Goal: Information Seeking & Learning: Learn about a topic

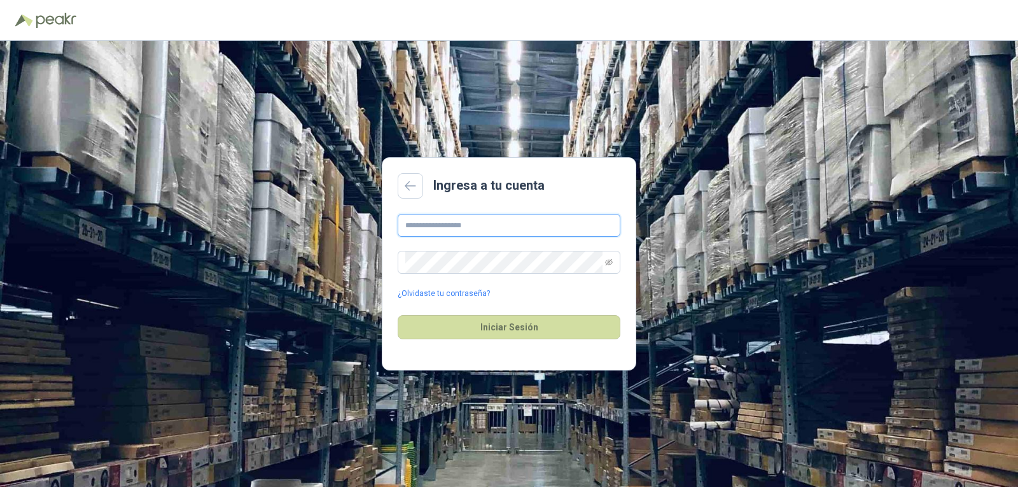
click at [424, 223] on input "text" at bounding box center [509, 225] width 223 height 23
click at [608, 265] on icon "eye-invisible" at bounding box center [609, 262] width 8 height 8
click at [542, 333] on button "Iniciar Sesión" at bounding box center [509, 327] width 223 height 24
click at [543, 333] on button "Iniciar Sesión" at bounding box center [509, 327] width 223 height 24
click at [481, 228] on input "**********" at bounding box center [509, 225] width 223 height 23
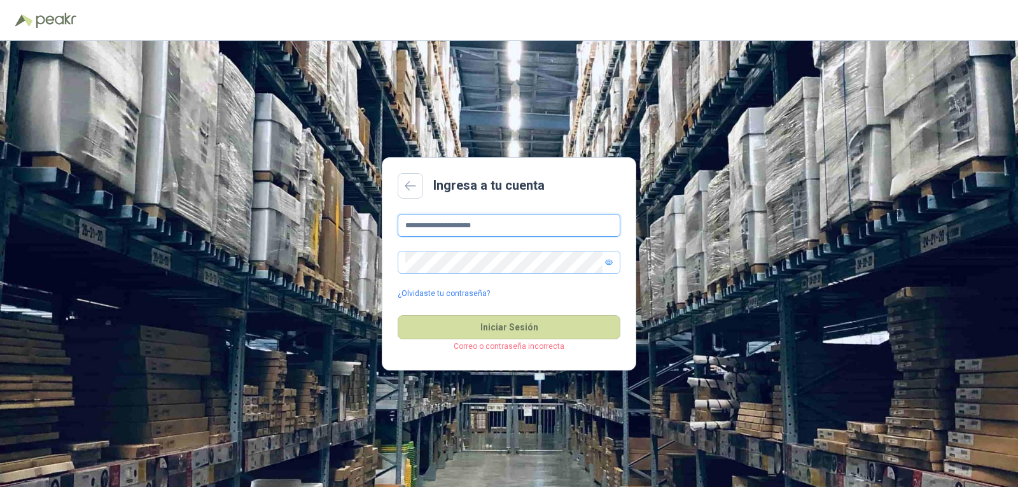
drag, startPoint x: 493, startPoint y: 230, endPoint x: 372, endPoint y: 239, distance: 121.3
click at [339, 217] on div "**********" at bounding box center [509, 264] width 1018 height 446
type input "**********"
click at [495, 327] on button "Iniciar Sesión" at bounding box center [509, 327] width 223 height 24
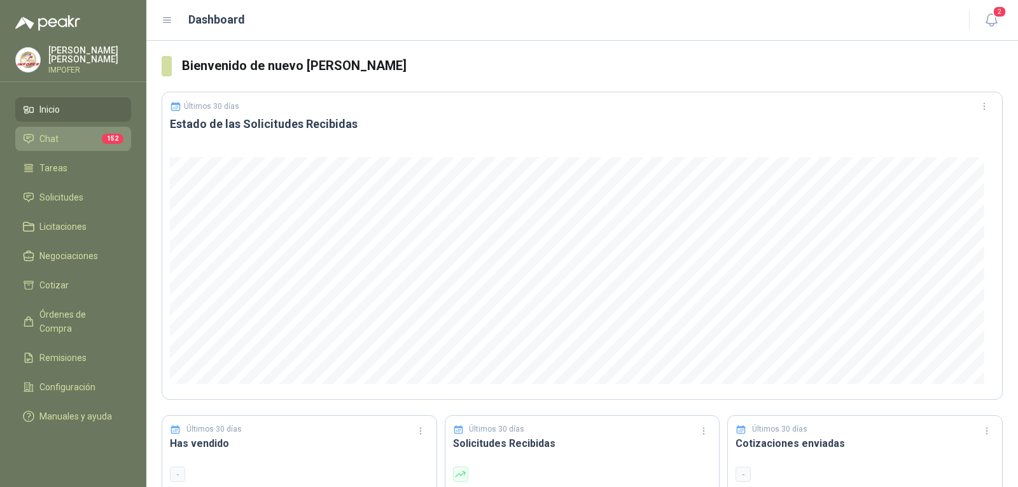
click at [80, 137] on li "Chat 152" at bounding box center [73, 139] width 101 height 14
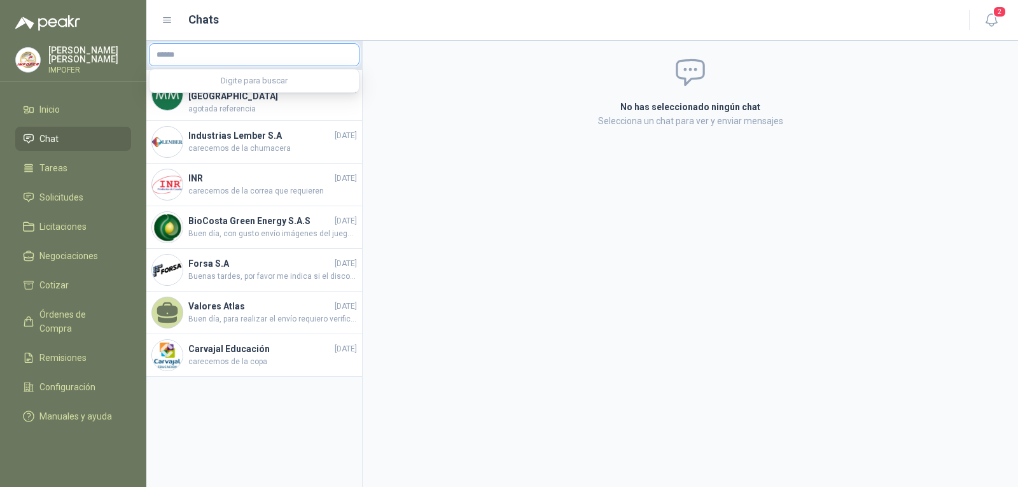
click at [281, 51] on input "text" at bounding box center [254, 55] width 209 height 22
drag, startPoint x: 218, startPoint y: 60, endPoint x: 171, endPoint y: 88, distance: 54.6
click at [161, 66] on div "**********" at bounding box center [254, 54] width 211 height 23
drag, startPoint x: 195, startPoint y: 57, endPoint x: 310, endPoint y: 71, distance: 116.1
click at [136, 50] on div "[PERSON_NAME] IMPOFER Inicio Chat Tareas Solicitudes Licitaciones Negociaciones…" at bounding box center [509, 243] width 1018 height 487
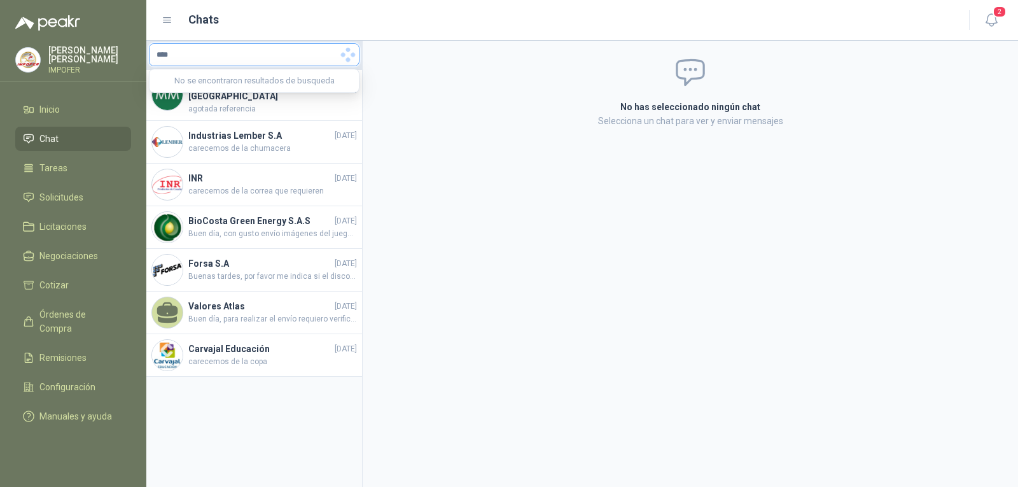
type input "****"
click at [249, 59] on input "****" at bounding box center [254, 55] width 209 height 22
click at [71, 190] on span "Solicitudes" at bounding box center [61, 197] width 44 height 14
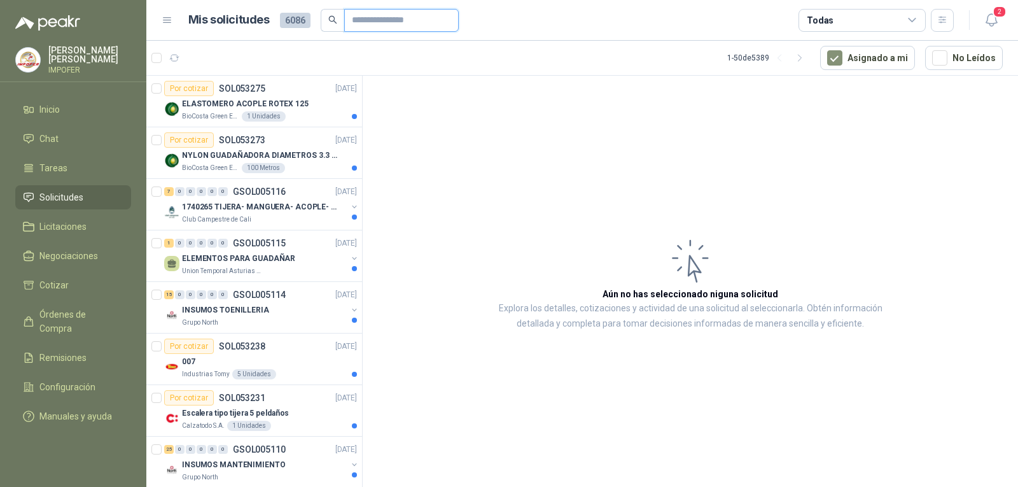
click at [372, 18] on input "text" at bounding box center [396, 21] width 89 height 22
type input "**********"
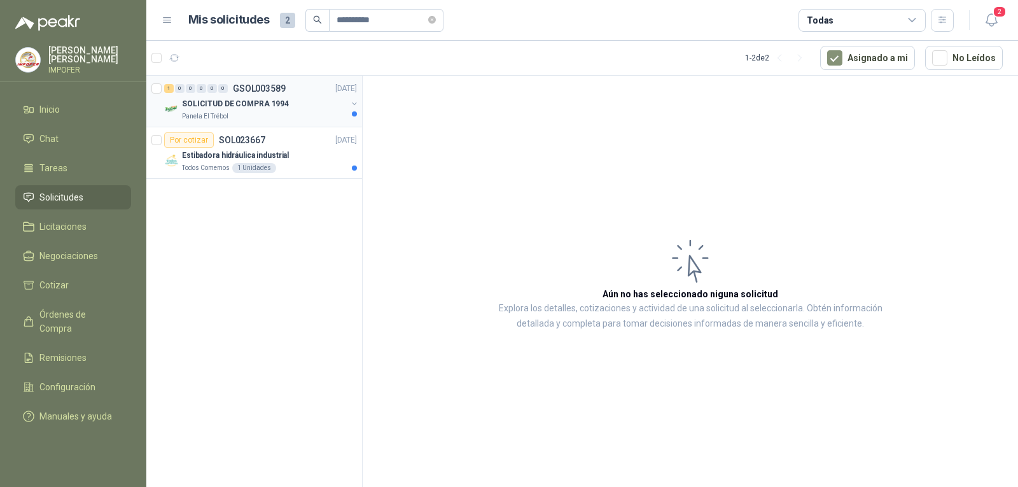
click at [262, 113] on div "Panela El Trébol" at bounding box center [264, 116] width 165 height 10
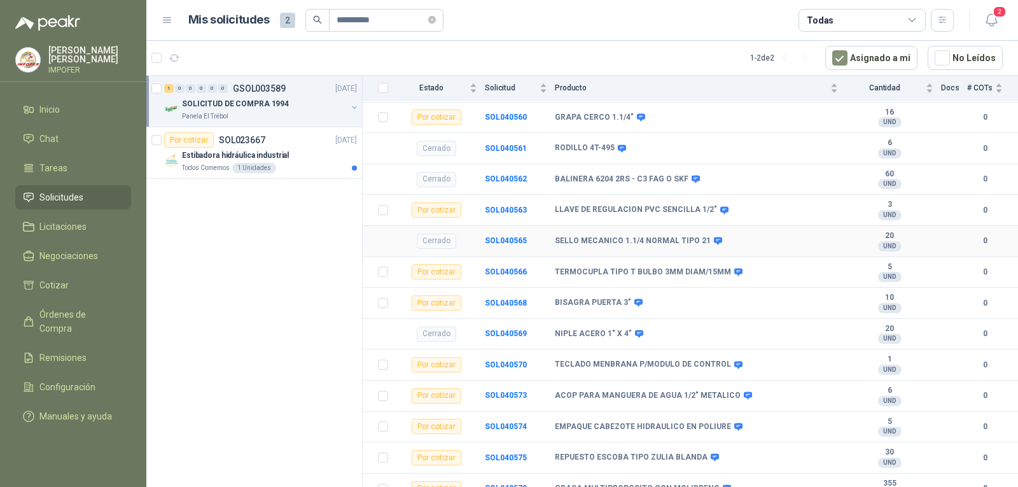
scroll to position [589, 0]
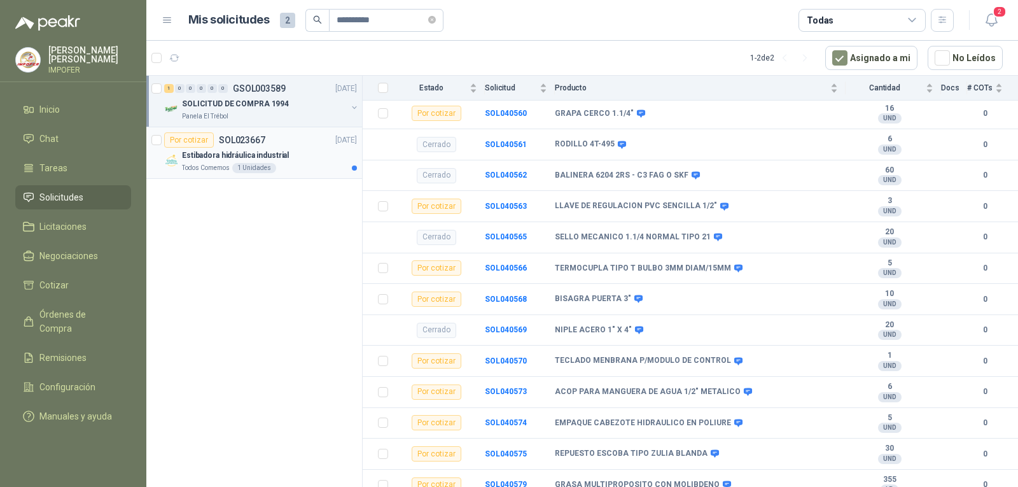
click at [286, 156] on div "Estibadora hidráulica industrial" at bounding box center [269, 155] width 175 height 15
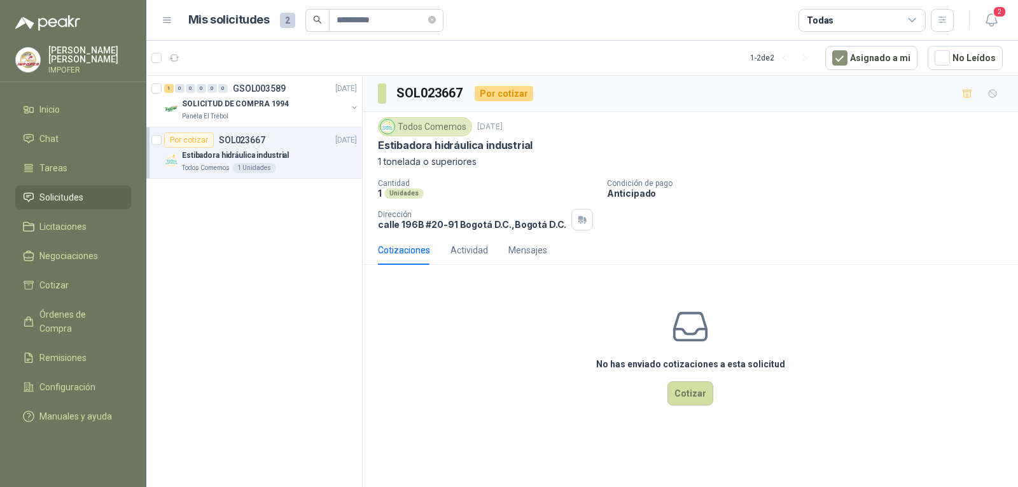
click at [76, 198] on span "Solicitudes" at bounding box center [61, 197] width 44 height 14
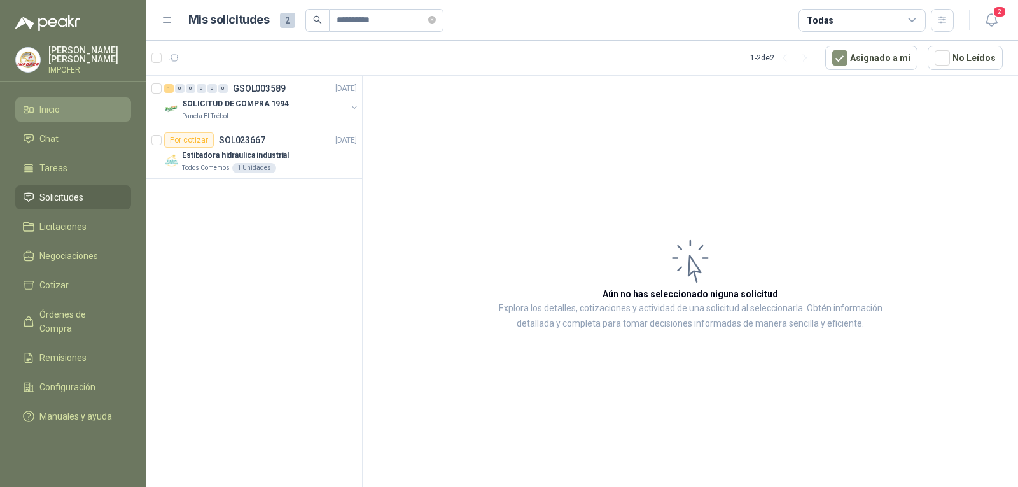
click at [72, 106] on li "Inicio" at bounding box center [73, 109] width 101 height 14
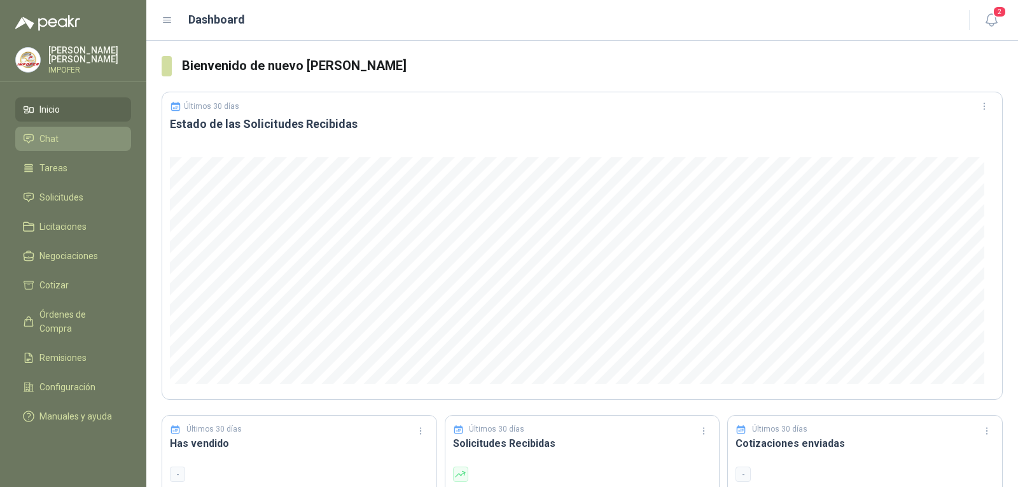
click at [66, 137] on li "Chat" at bounding box center [73, 139] width 101 height 14
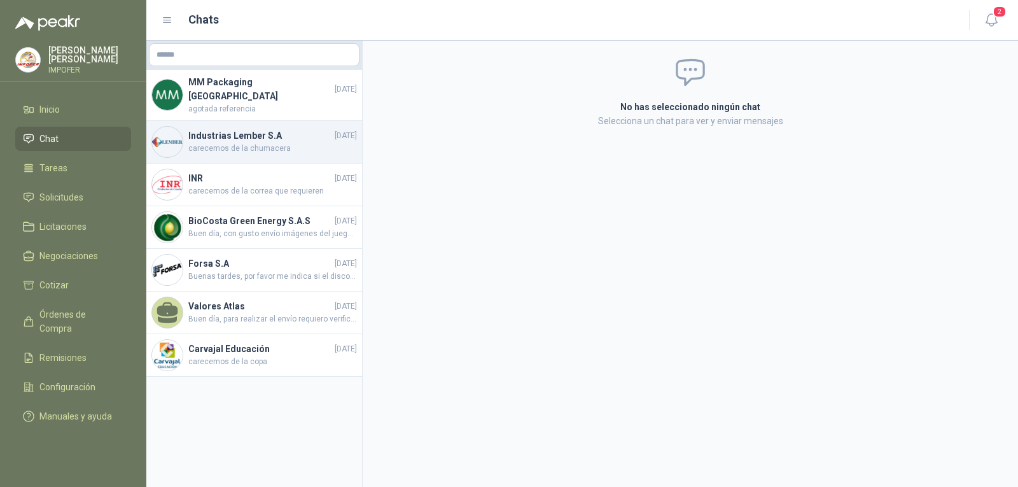
click at [272, 143] on span "carecemos de la chumacera" at bounding box center [272, 149] width 169 height 12
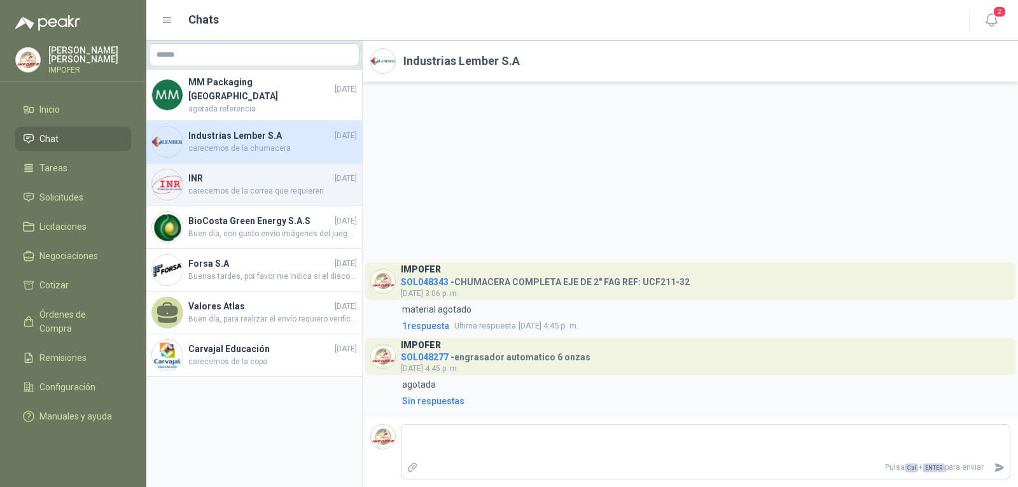
click at [282, 187] on span "carecemos de la correa que requieren" at bounding box center [272, 191] width 169 height 12
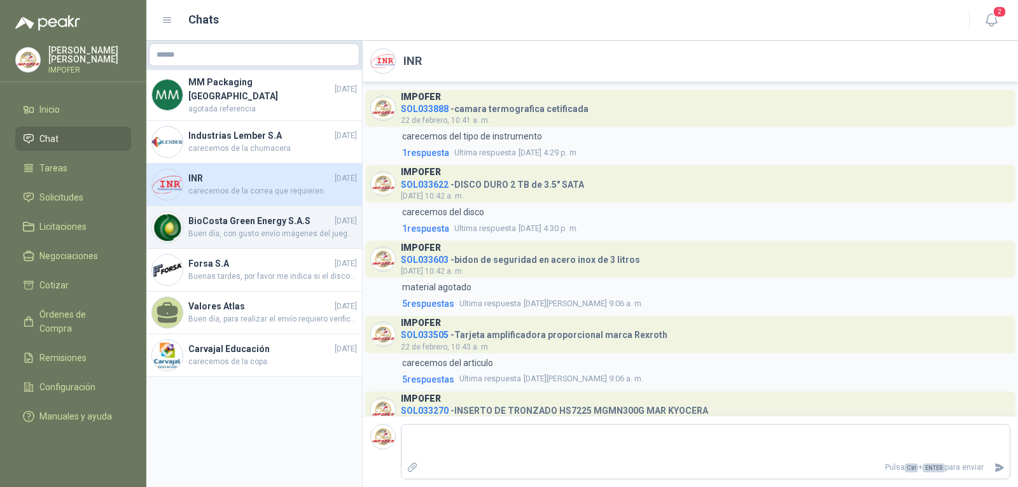
scroll to position [581, 0]
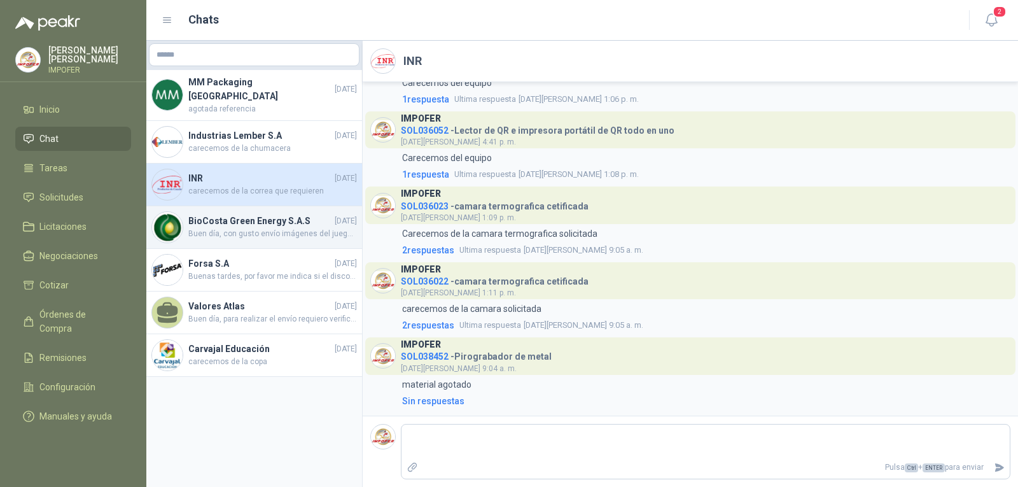
click at [277, 229] on span "Buen día, con gusto envío imágenes del juego de brocas" at bounding box center [272, 234] width 169 height 12
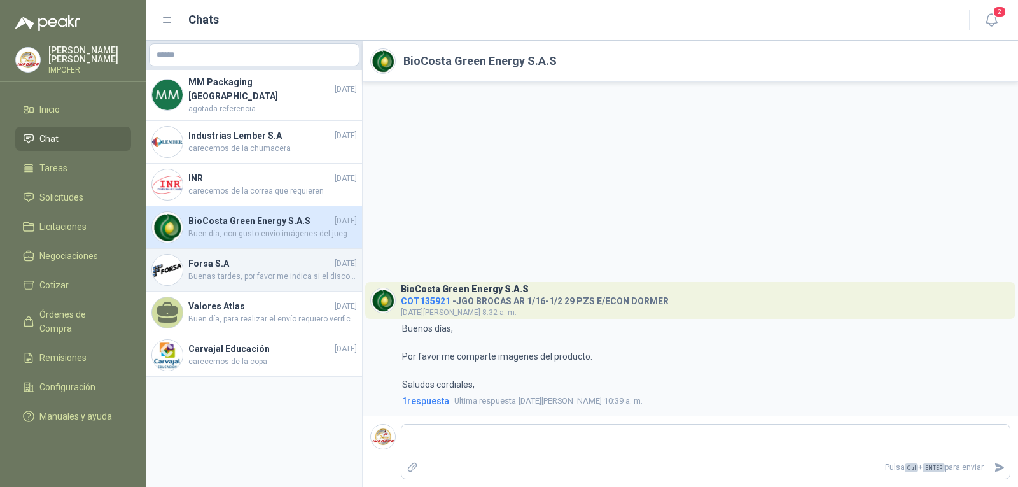
click at [269, 270] on span "Buenas tardes, por favor me indica si el disco es de 4 1/2" o de 7", agradezco …" at bounding box center [272, 276] width 169 height 12
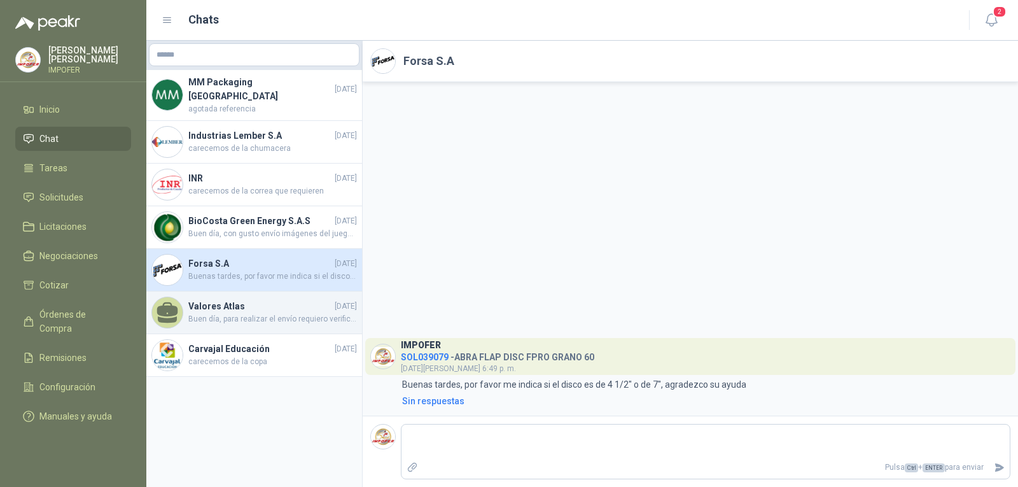
click at [265, 313] on span "Buen día, para realizar el envío requiero verificar que tipo de estiba utilizan…" at bounding box center [272, 319] width 169 height 12
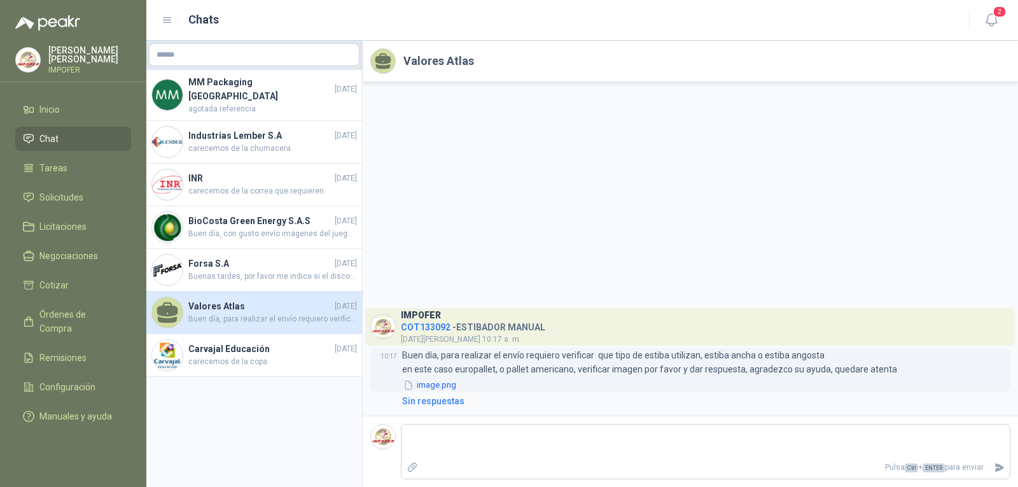
click at [448, 386] on button "image.png" at bounding box center [429, 385] width 55 height 13
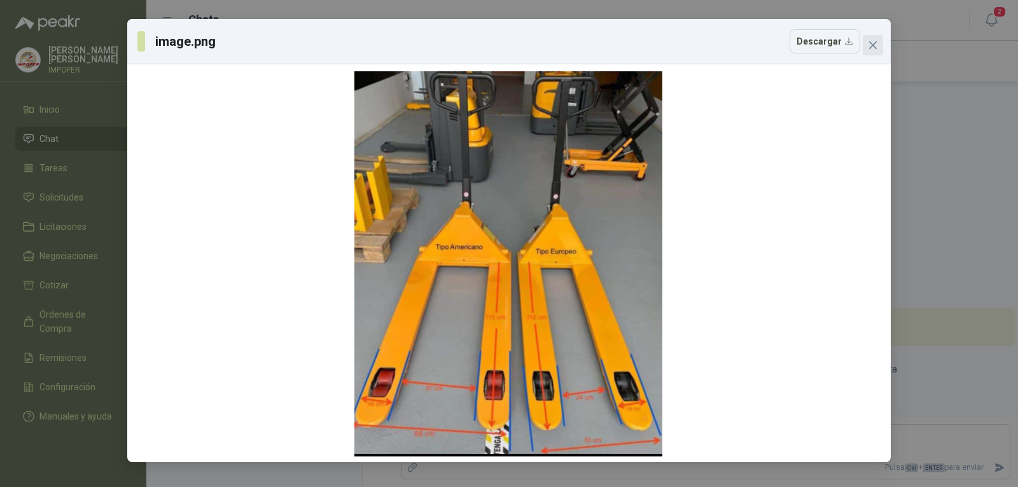
click at [880, 43] on span "Close" at bounding box center [873, 45] width 20 height 10
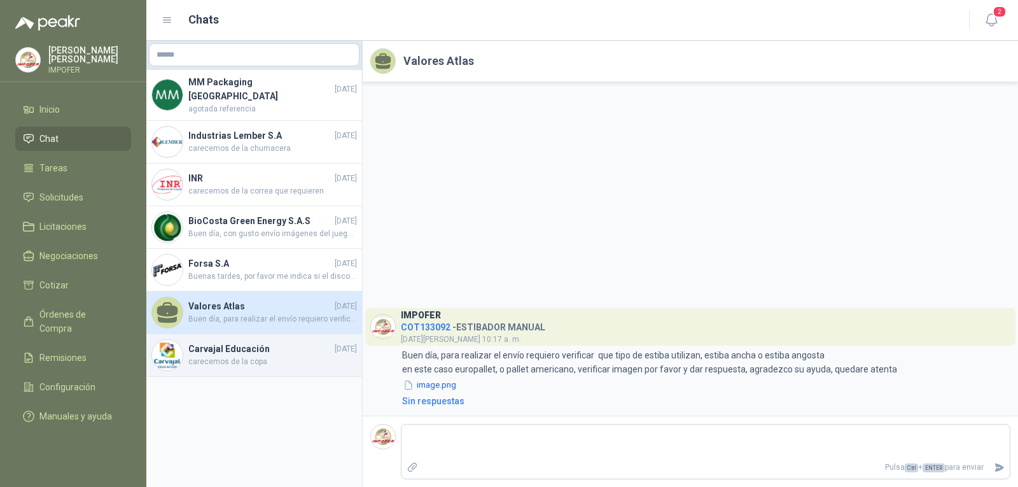
click at [234, 347] on h4 "Carvajal Educación" at bounding box center [260, 349] width 144 height 14
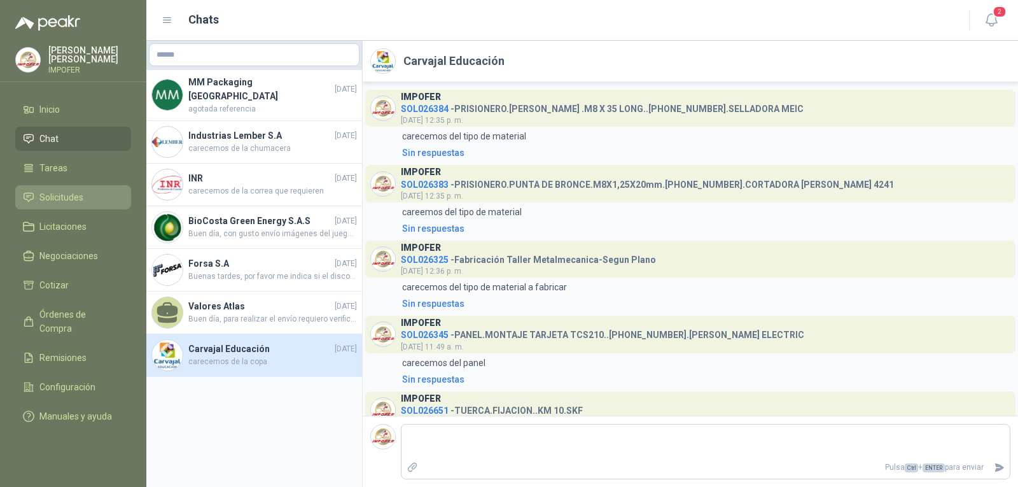
click at [73, 199] on span "Solicitudes" at bounding box center [61, 197] width 44 height 14
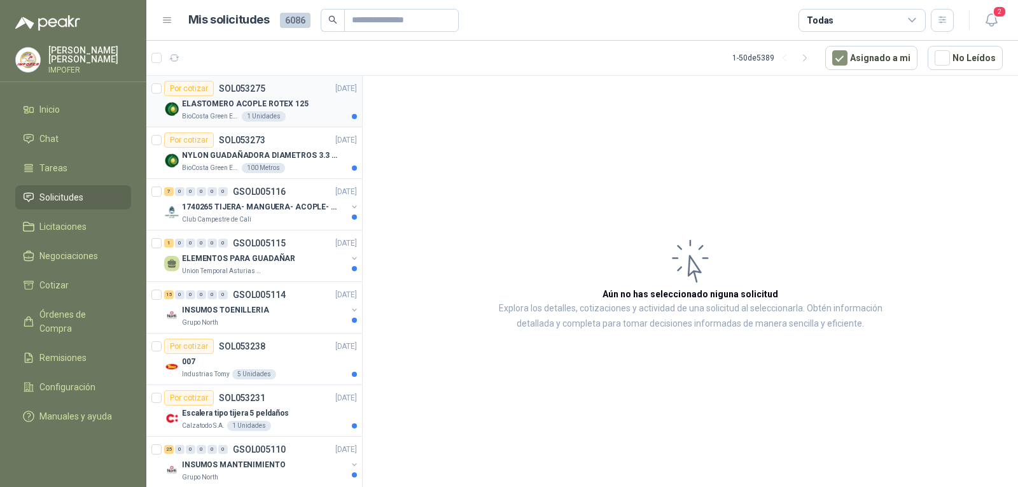
click at [270, 96] on div "ELASTOMERO ACOPLE ROTEX 125" at bounding box center [269, 103] width 175 height 15
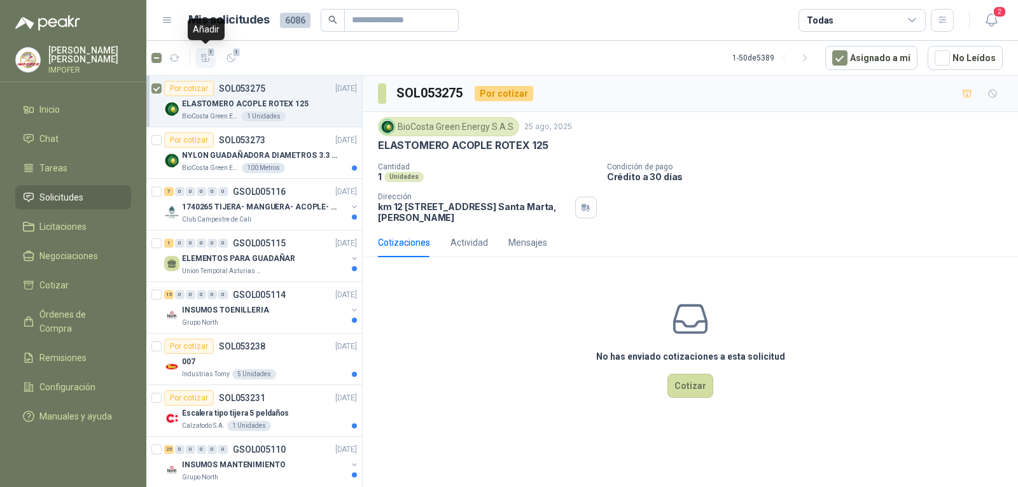
click at [200, 55] on icon "button" at bounding box center [205, 58] width 11 height 11
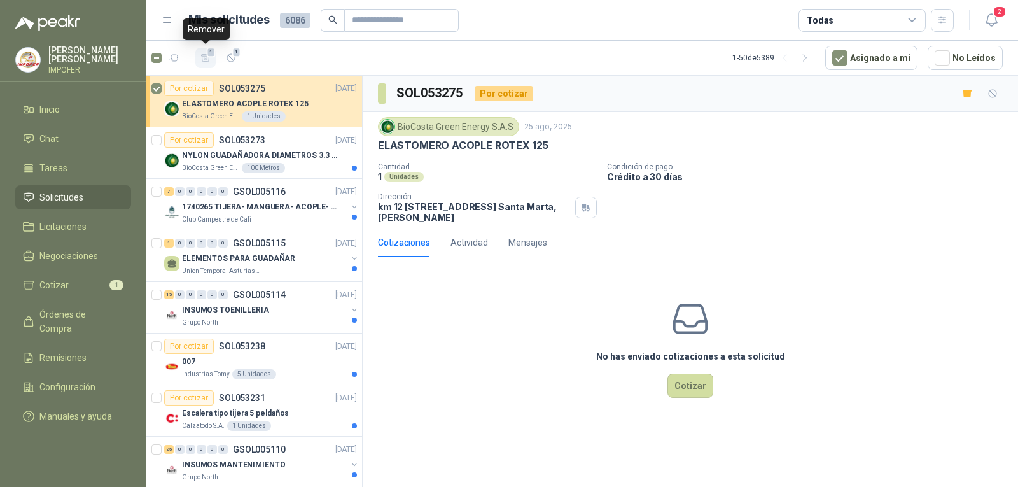
click at [204, 59] on icon "button" at bounding box center [205, 58] width 11 height 11
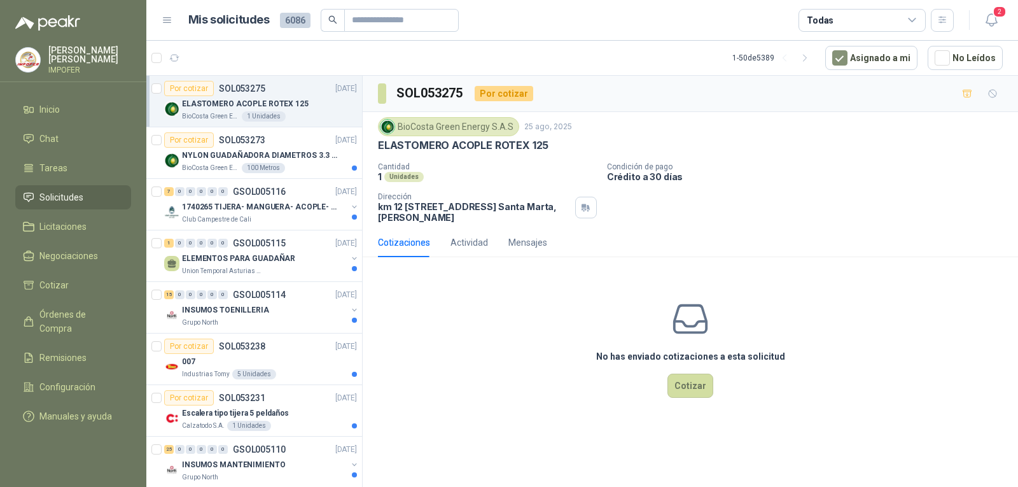
click at [243, 99] on p "ELASTOMERO ACOPLE ROTEX 125" at bounding box center [245, 104] width 127 height 12
click at [964, 89] on icon "button" at bounding box center [967, 93] width 11 height 11
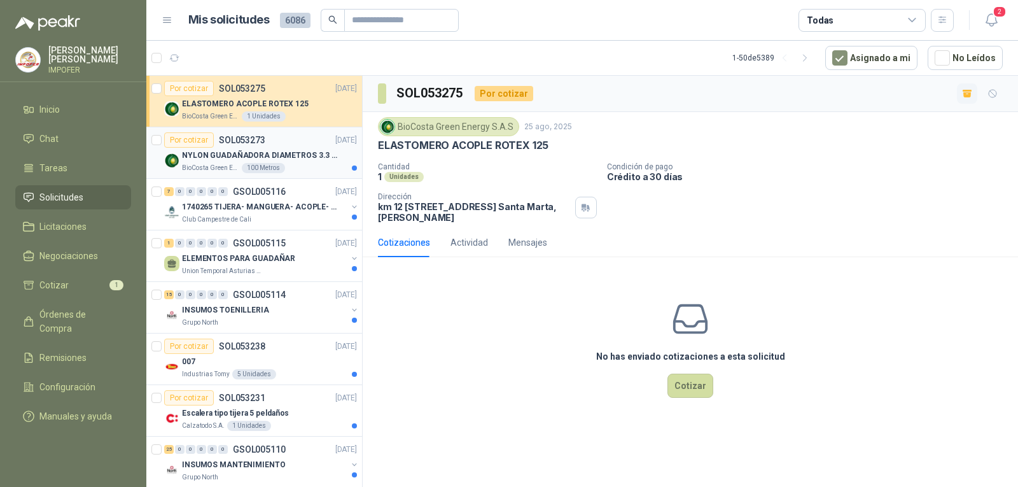
click at [189, 158] on p "NYLON GUADAÑADORA DIAMETROS 3.3 mm" at bounding box center [261, 156] width 158 height 12
click at [969, 93] on icon "button" at bounding box center [967, 93] width 11 height 11
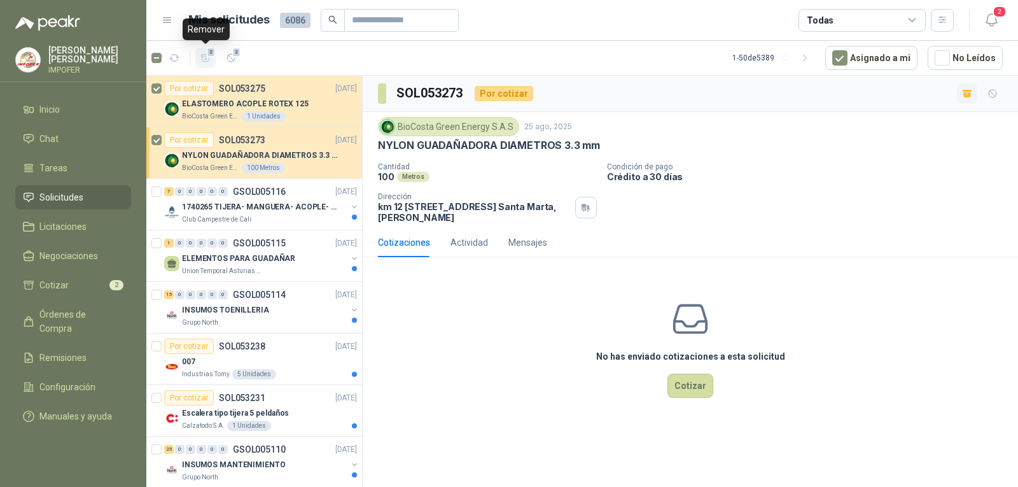
click at [208, 53] on span "2" at bounding box center [211, 52] width 9 height 10
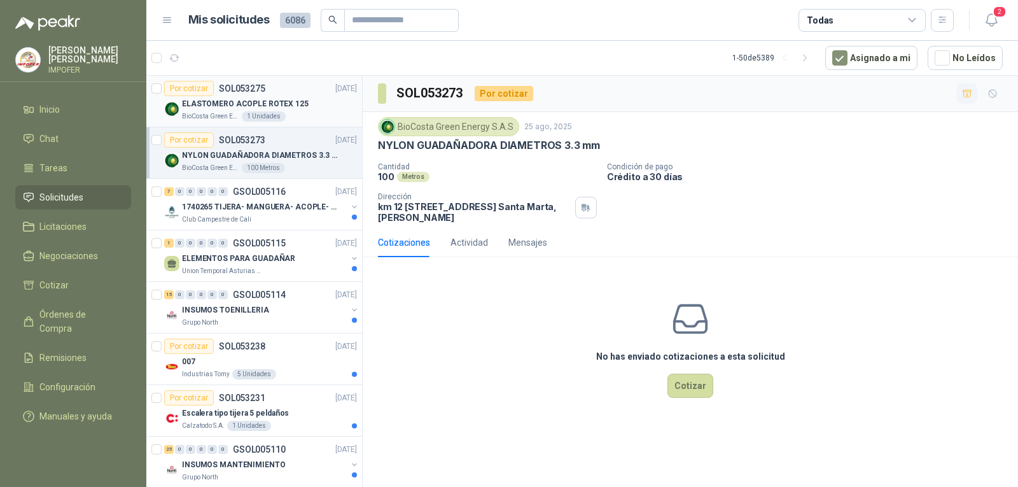
click at [223, 115] on p "BioCosta Green Energy S.A.S" at bounding box center [210, 116] width 57 height 10
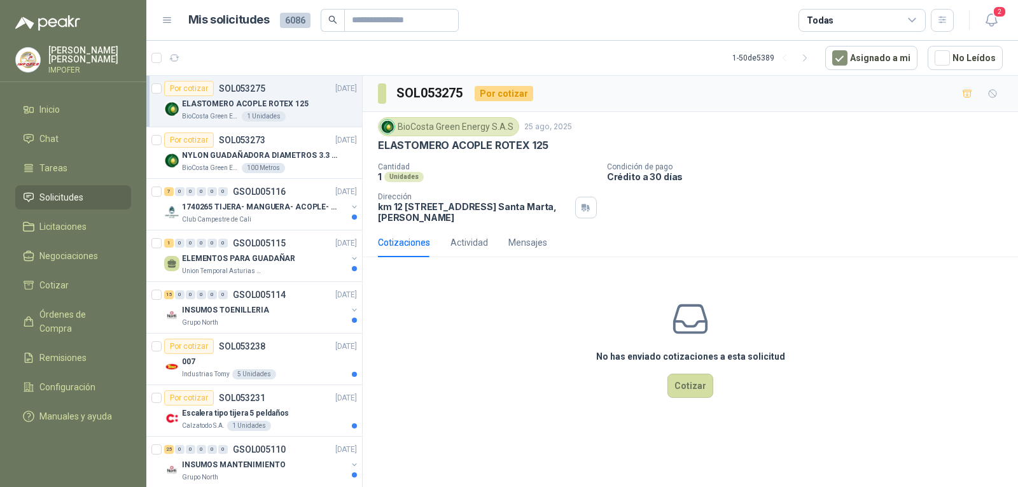
click at [223, 93] on p "SOL053275" at bounding box center [242, 88] width 46 height 9
click at [216, 154] on p "NYLON GUADAÑADORA DIAMETROS 3.3 mm" at bounding box center [261, 156] width 158 height 12
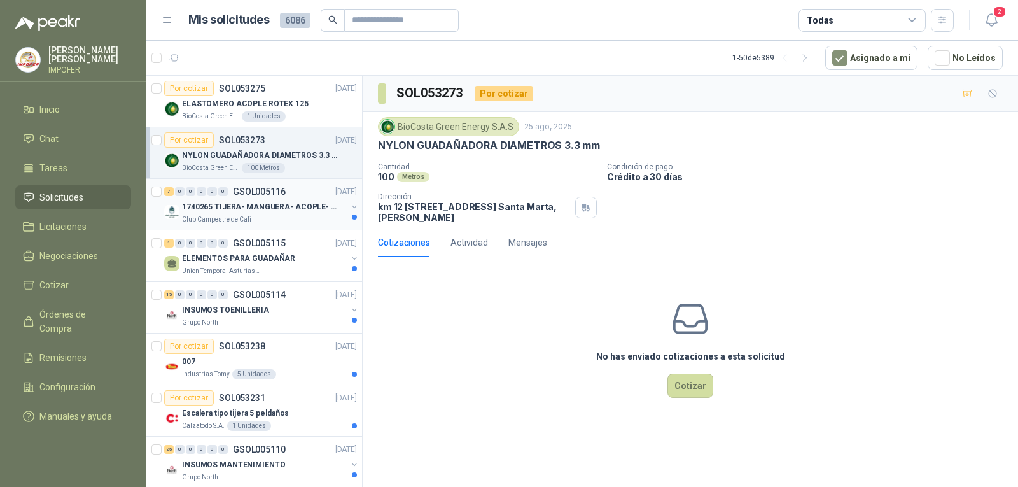
click at [202, 209] on p "1740265 TIJERA- MANGUERA- ACOPLE- SURTIDORES" at bounding box center [261, 207] width 158 height 12
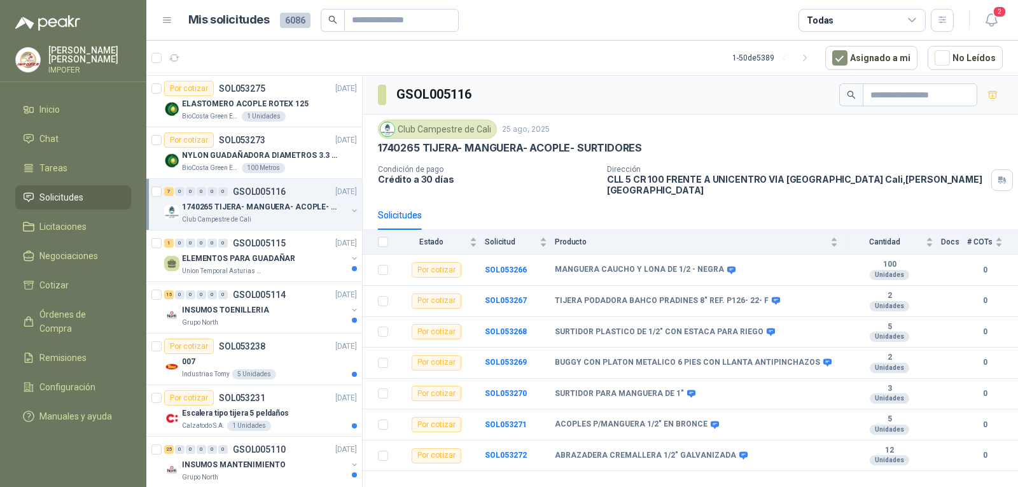
click at [902, 20] on div "Todas" at bounding box center [862, 20] width 127 height 23
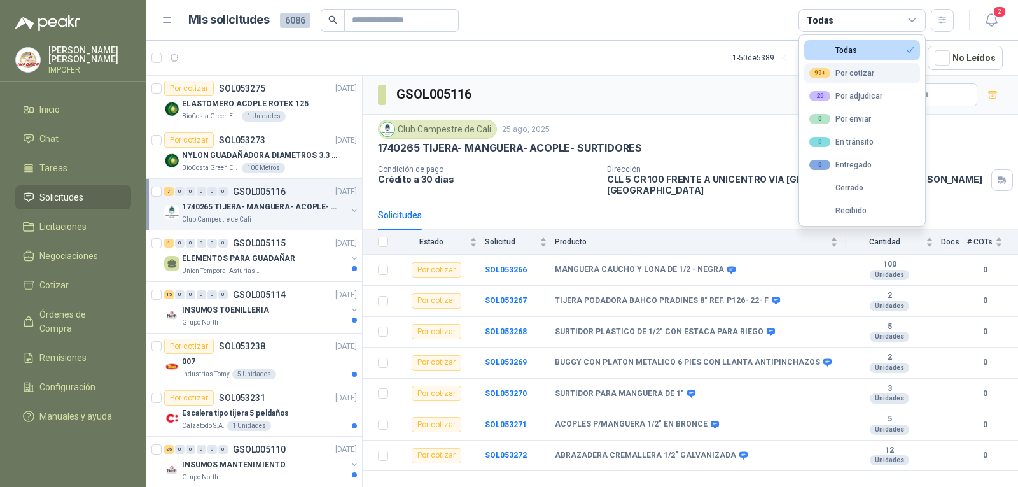
click at [869, 75] on div "99+ Por cotizar" at bounding box center [842, 73] width 65 height 10
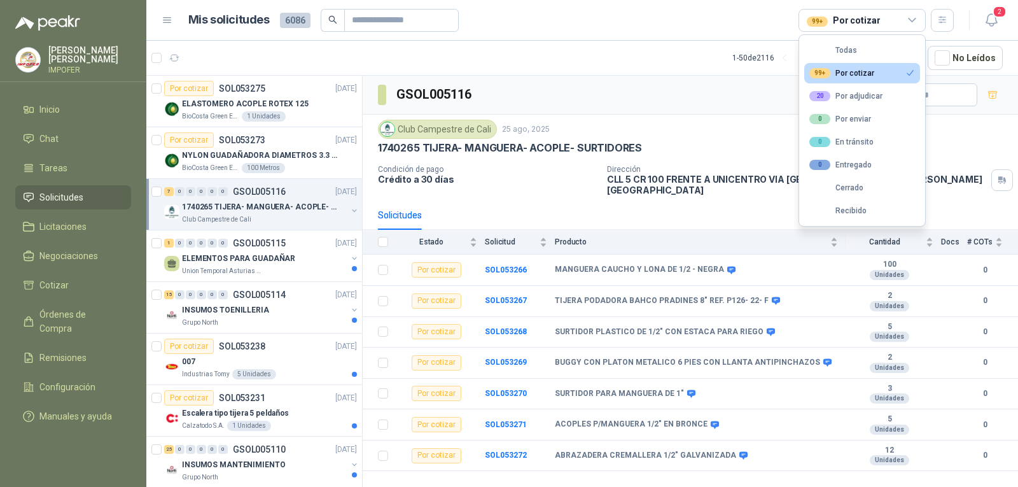
click at [838, 73] on div "99+ Por cotizar" at bounding box center [842, 73] width 65 height 10
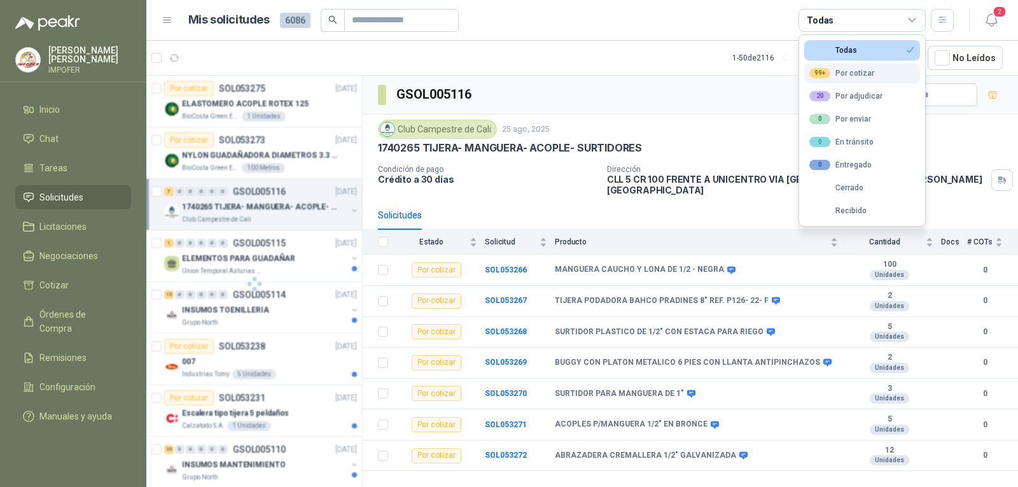
click at [838, 73] on div "99+ Por cotizar" at bounding box center [842, 73] width 65 height 10
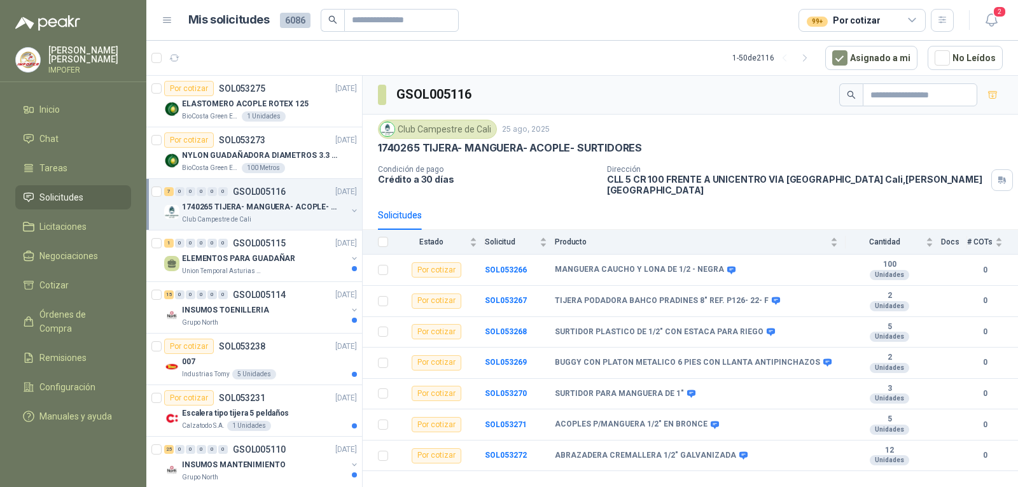
click at [992, 146] on div "1740265 TIJERA- MANGUERA- ACOPLE- SURTIDORES" at bounding box center [690, 147] width 625 height 13
